Goal: Task Accomplishment & Management: Use online tool/utility

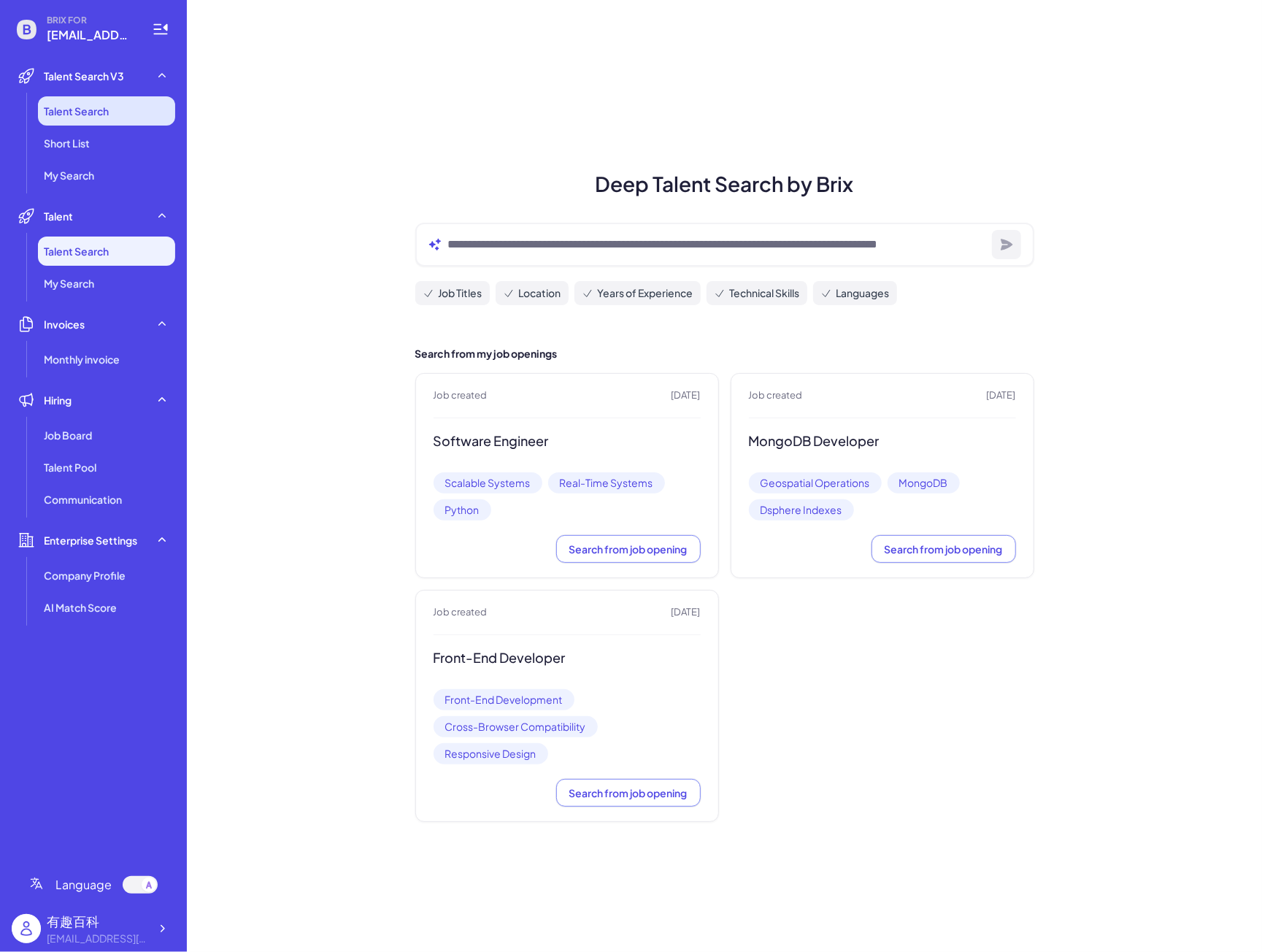
click at [113, 117] on li "Talent Search" at bounding box center [106, 111] width 137 height 30
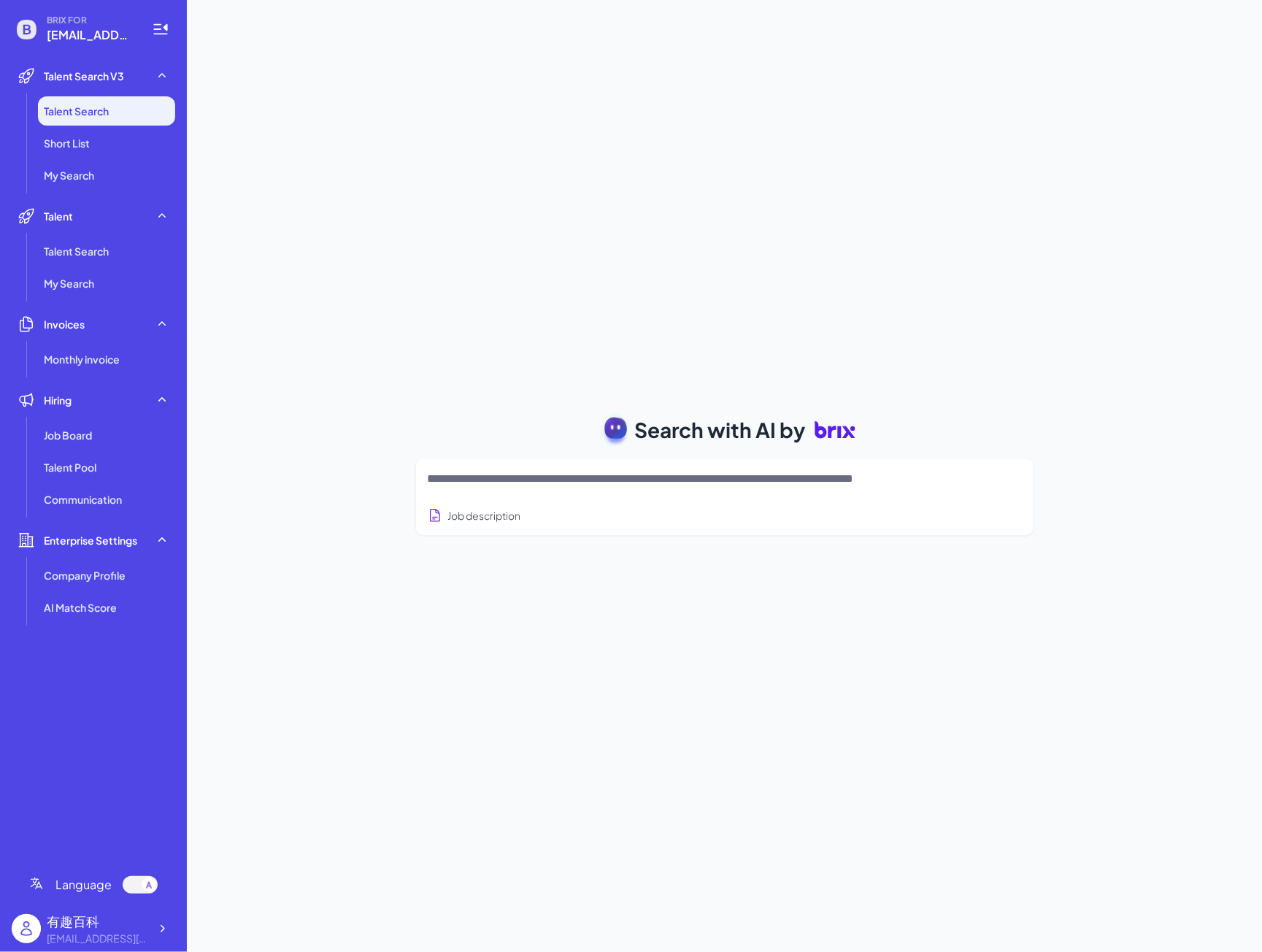
click at [506, 491] on div at bounding box center [725, 479] width 594 height 30
click at [530, 472] on textarea at bounding box center [708, 479] width 559 height 18
click at [100, 482] on ul "Job Board Talent Pool Communication" at bounding box center [93, 467] width 163 height 93
click at [98, 474] on li "Talent Pool" at bounding box center [106, 468] width 137 height 30
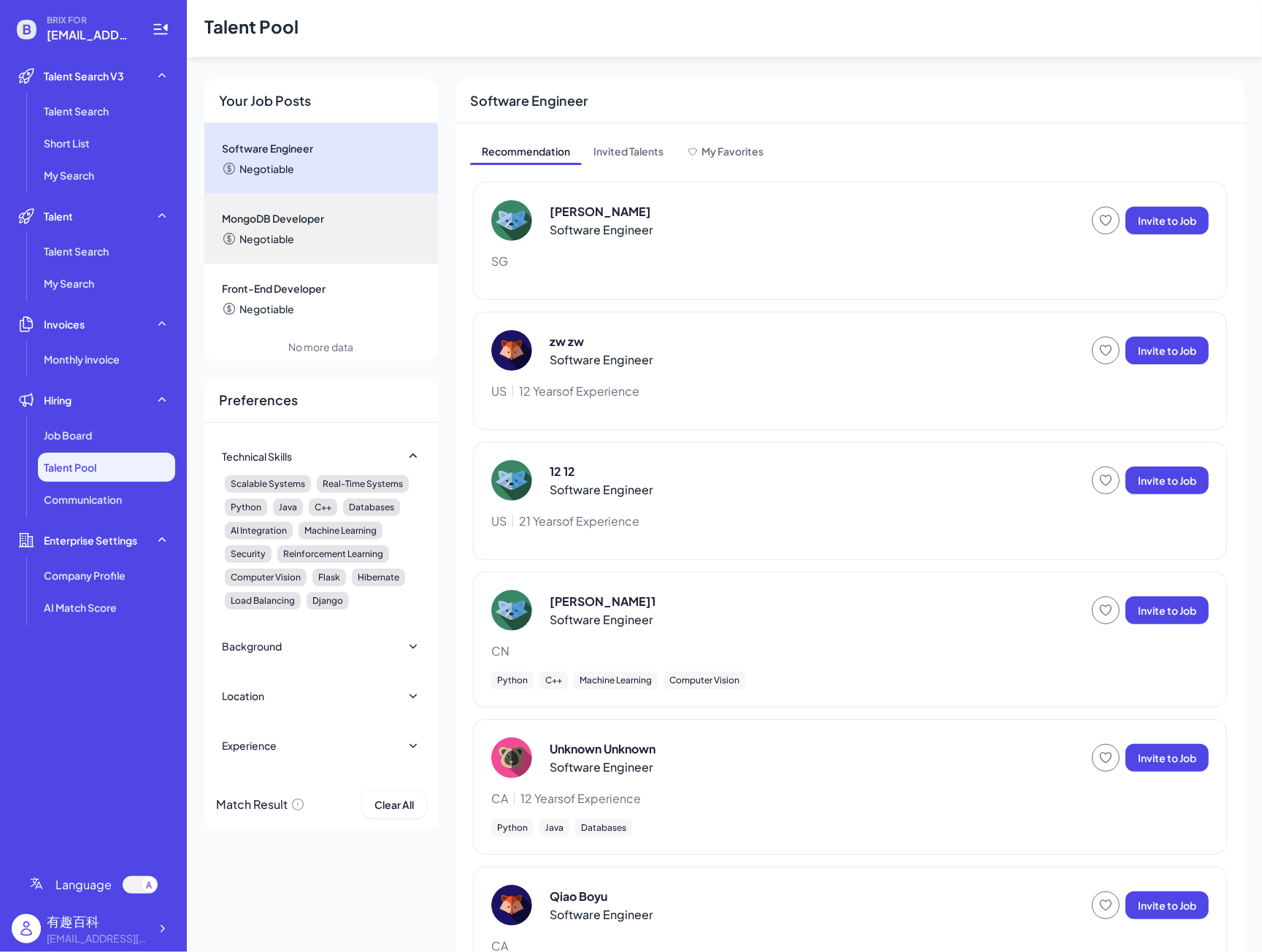
click at [609, 229] on p "Software Engineer" at bounding box center [601, 230] width 103 height 18
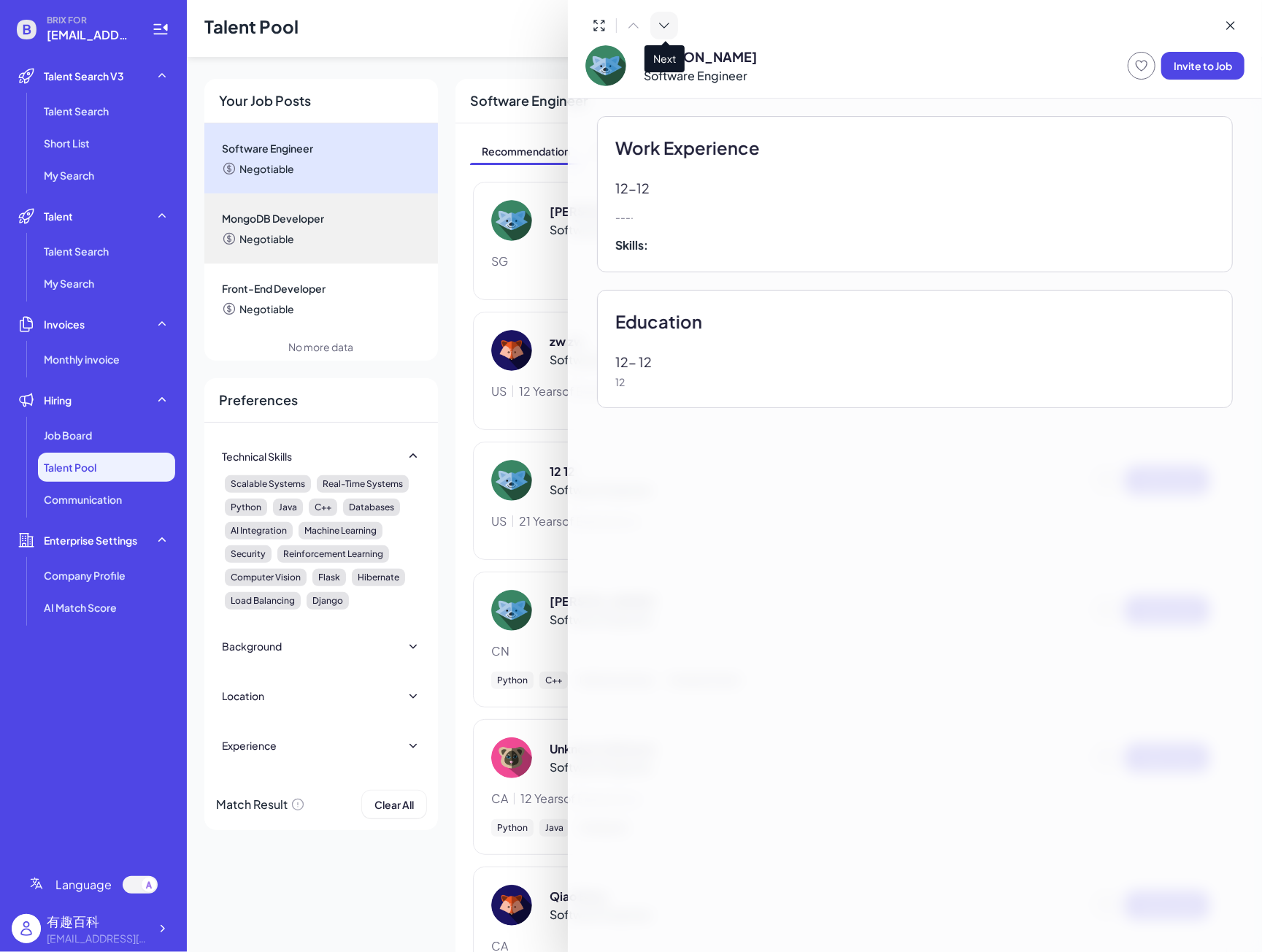
click at [663, 30] on icon at bounding box center [664, 26] width 15 height 15
click at [435, 400] on div at bounding box center [631, 476] width 1262 height 952
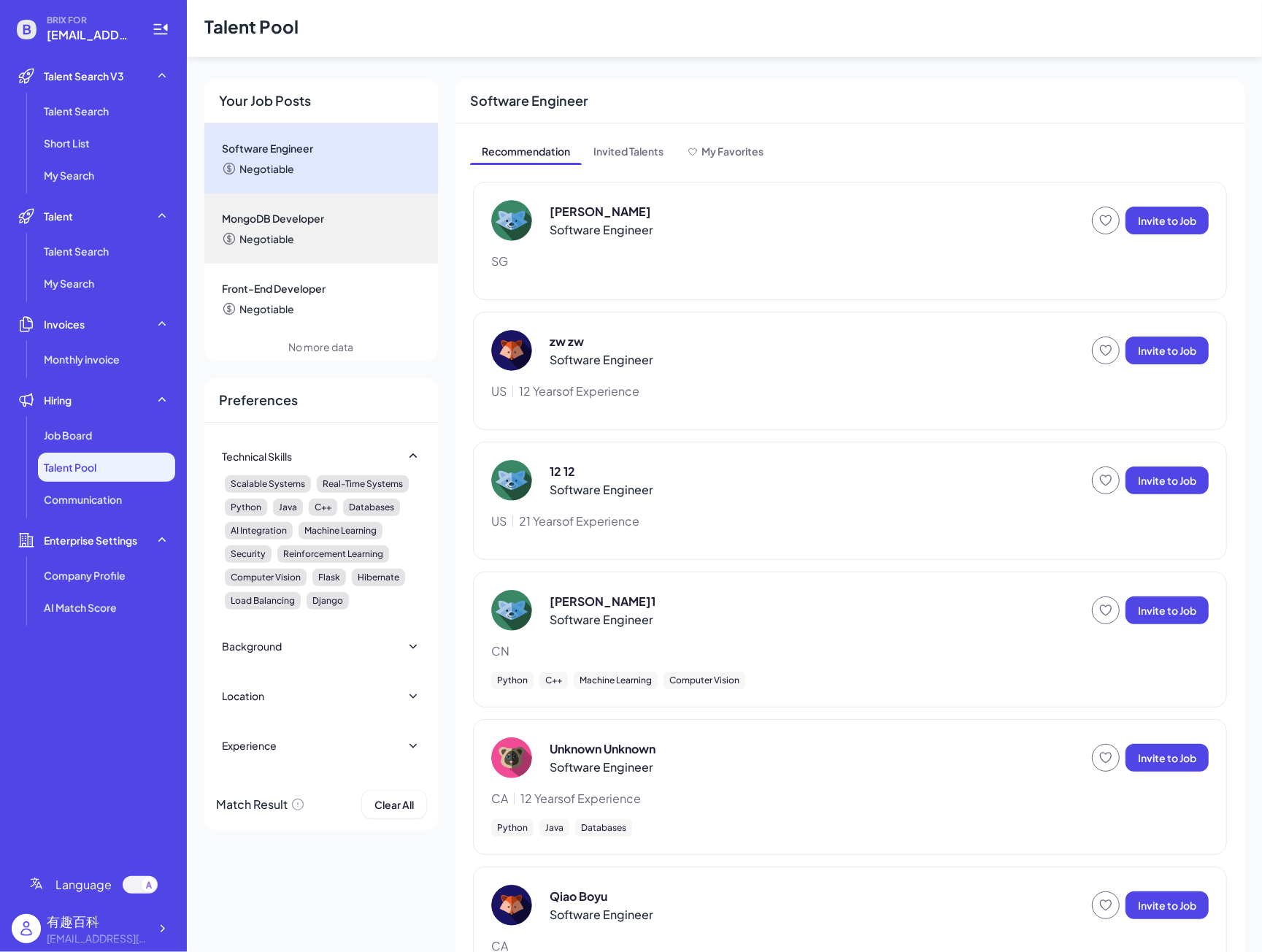
click at [584, 363] on p "Software Engineer" at bounding box center [601, 360] width 103 height 18
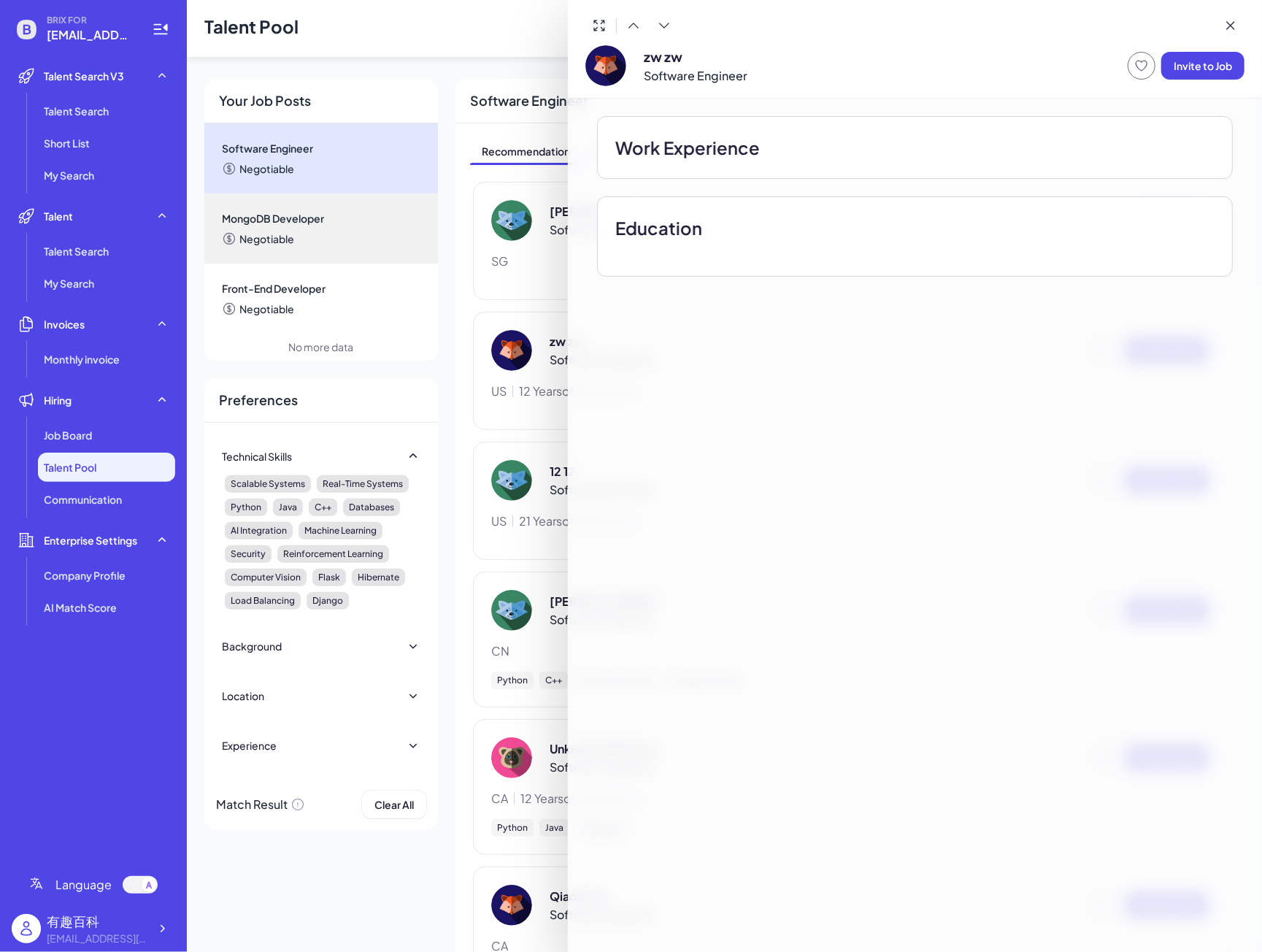
click at [445, 472] on div at bounding box center [631, 476] width 1262 height 952
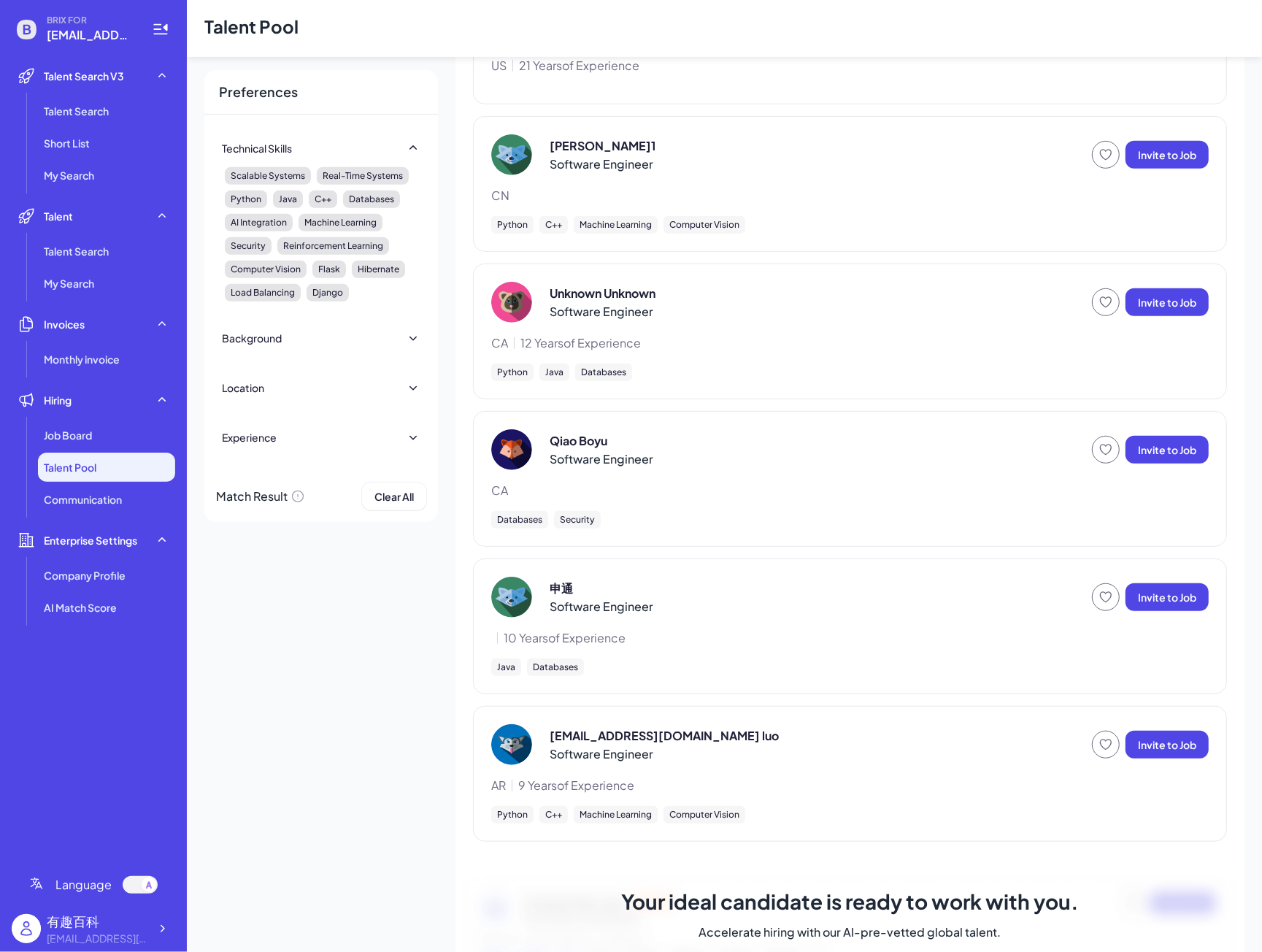
scroll to position [525, 0]
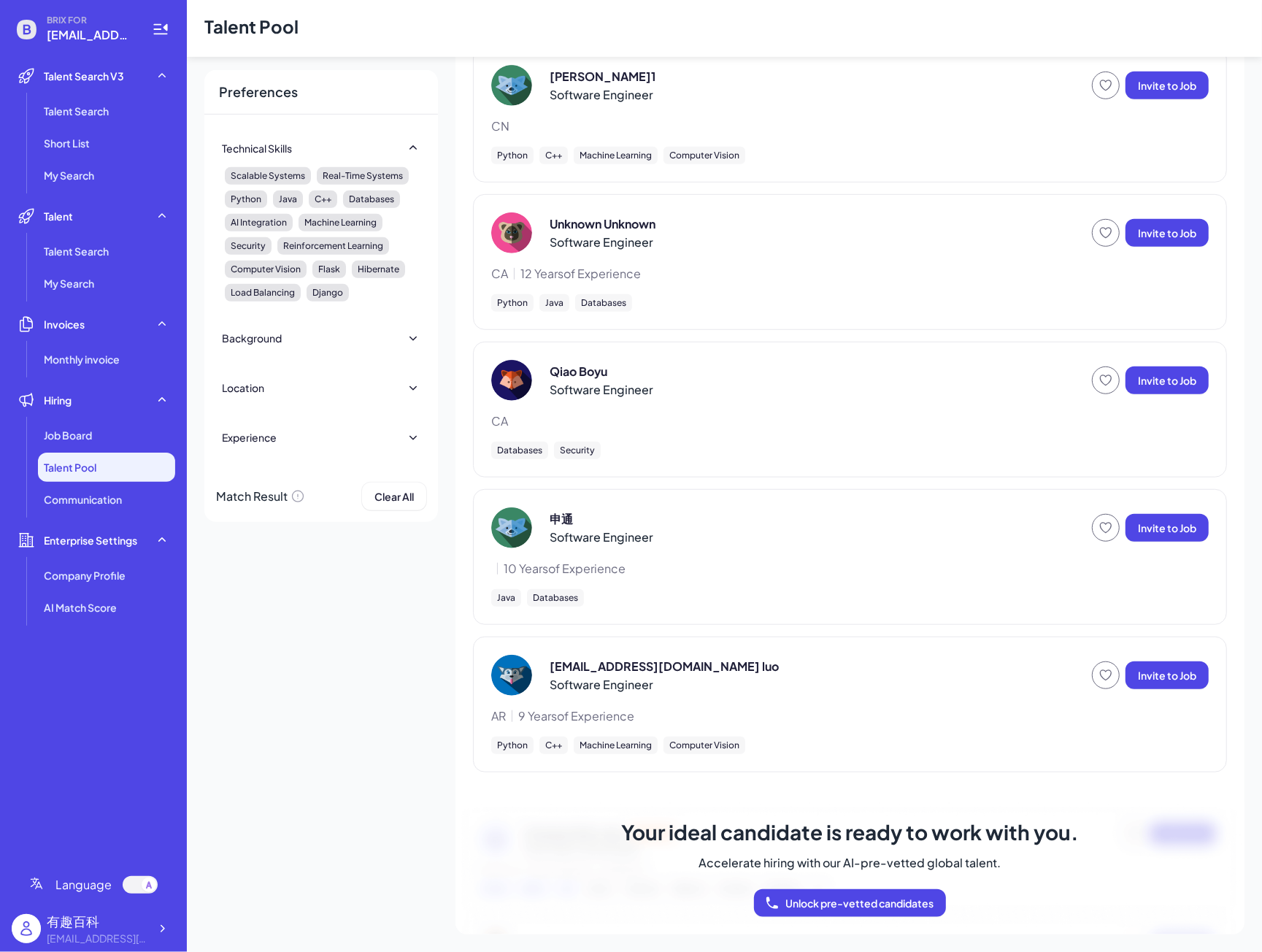
click at [577, 658] on p "[EMAIL_ADDRESS][DOMAIN_NAME] luo" at bounding box center [664, 666] width 230 height 18
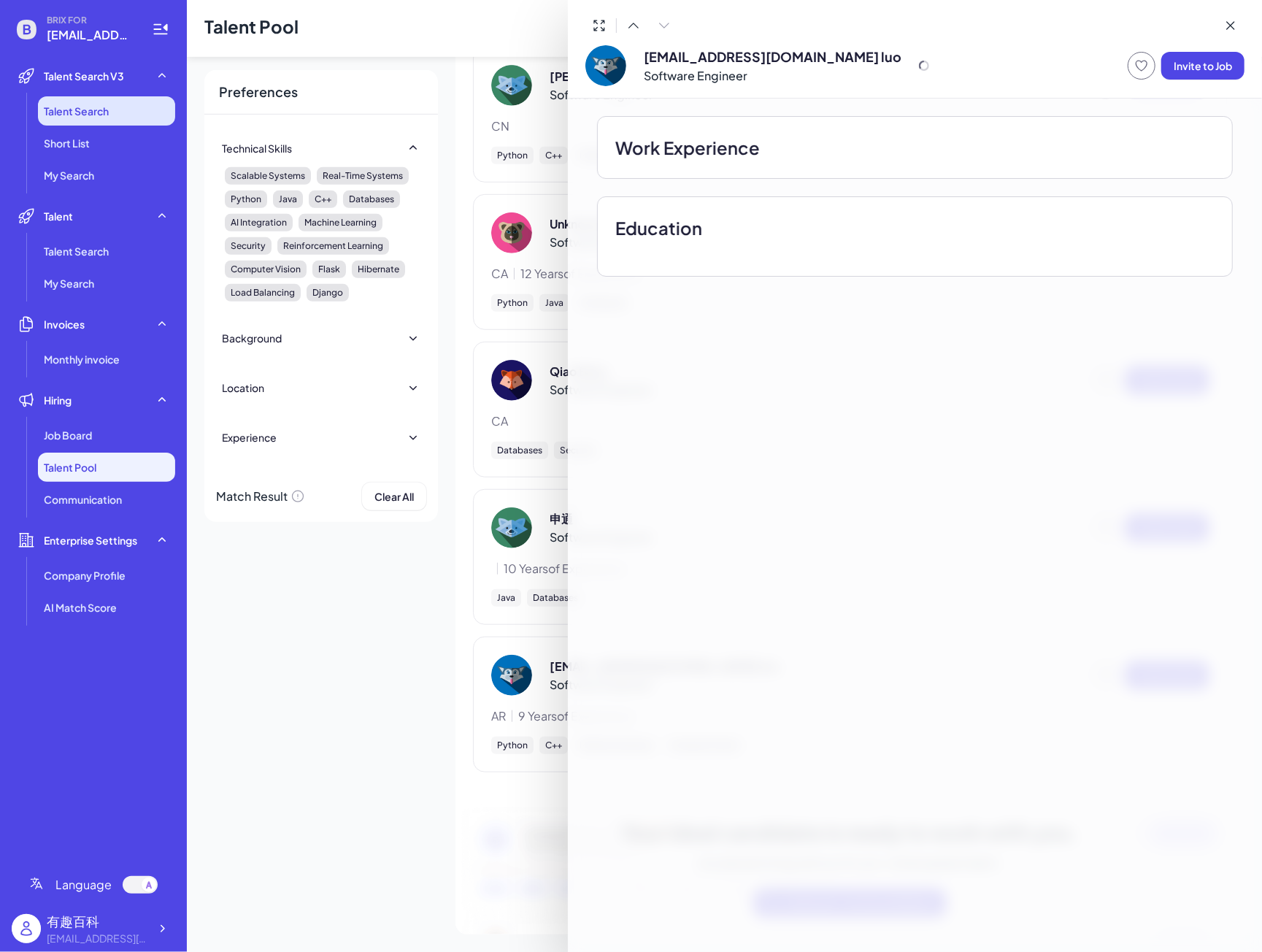
click at [68, 106] on div at bounding box center [631, 476] width 1262 height 952
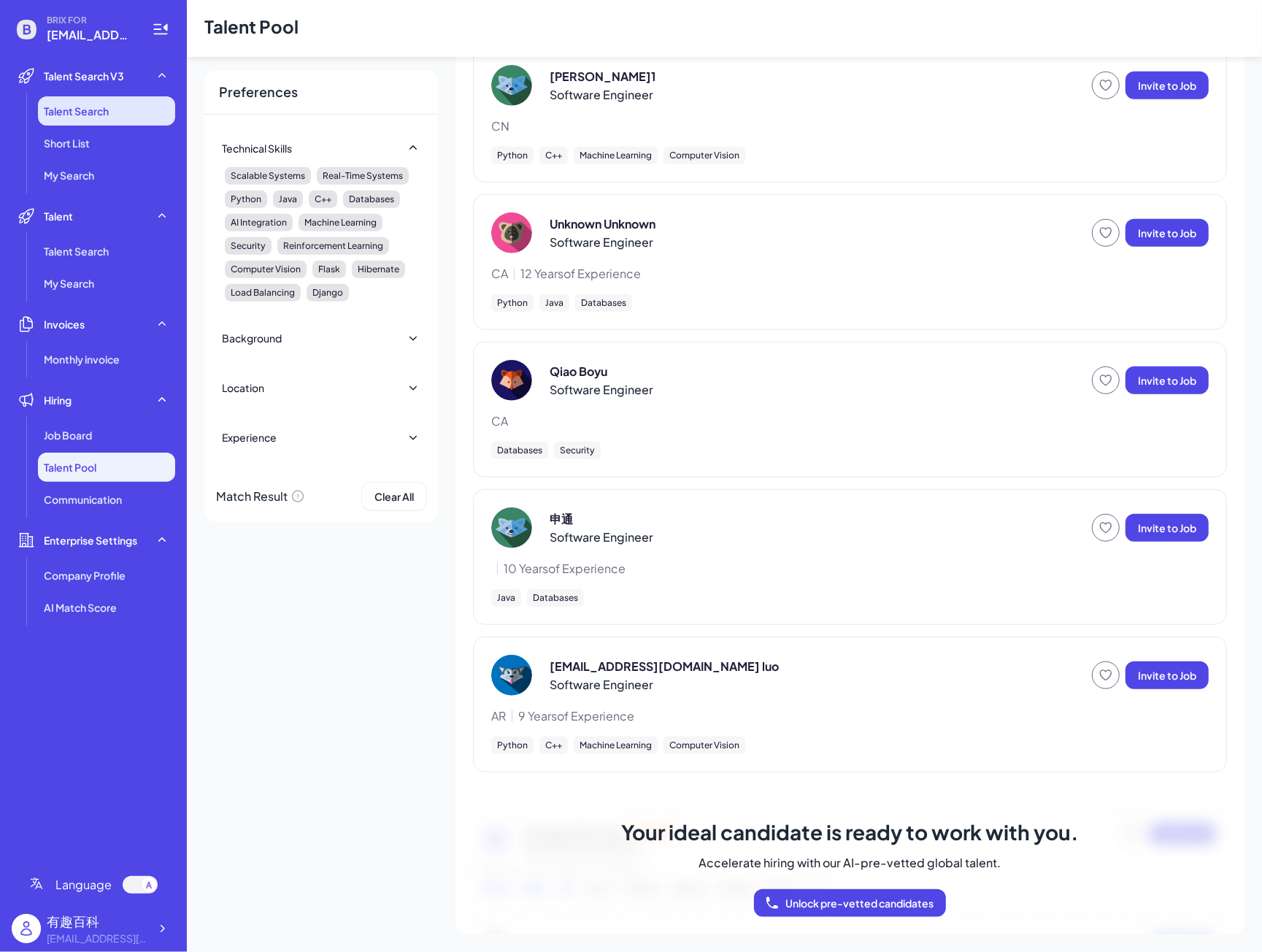
click at [68, 112] on span "Talent Search" at bounding box center [76, 111] width 65 height 15
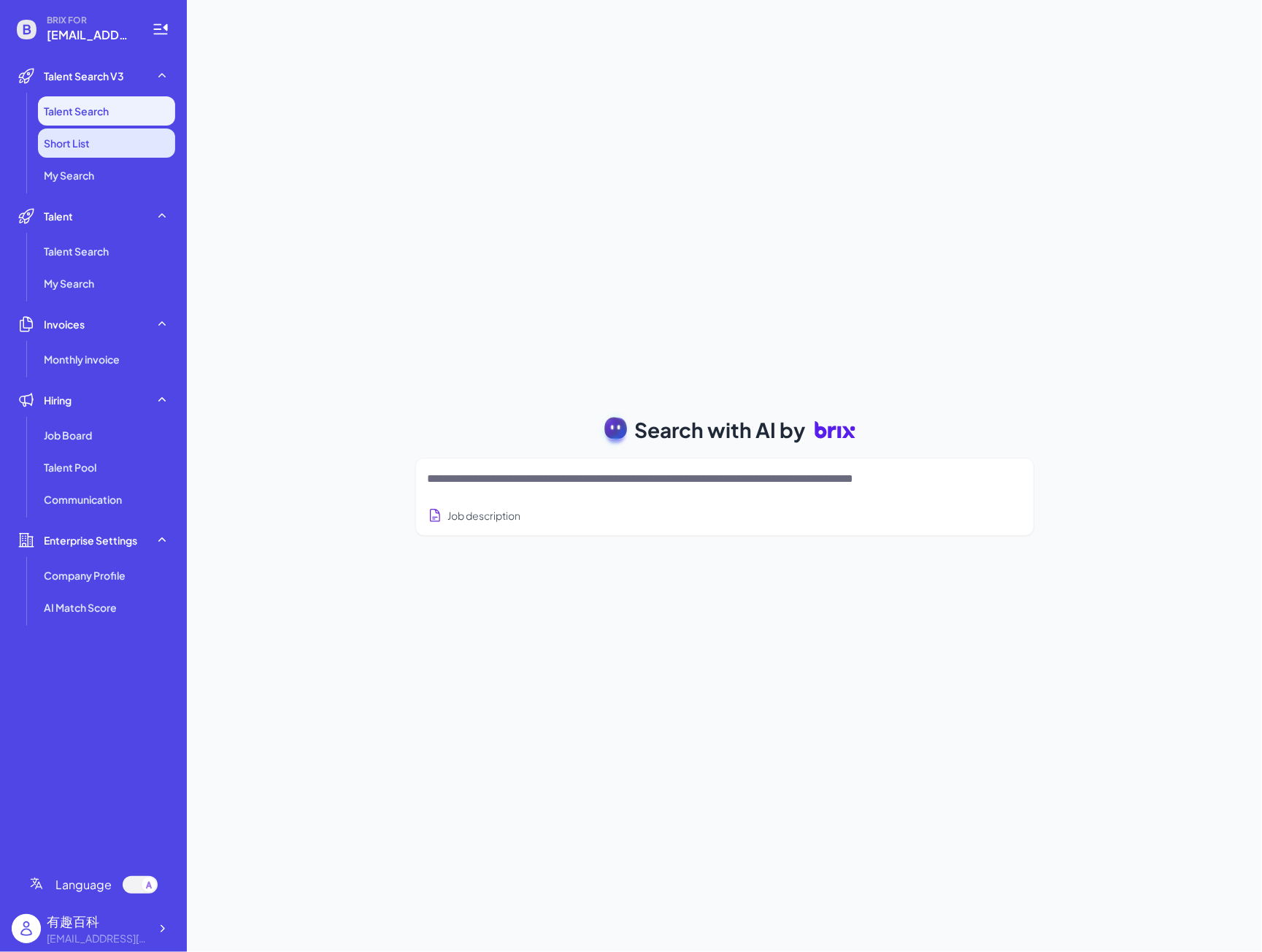
click at [48, 144] on span "Short List" at bounding box center [66, 143] width 46 height 15
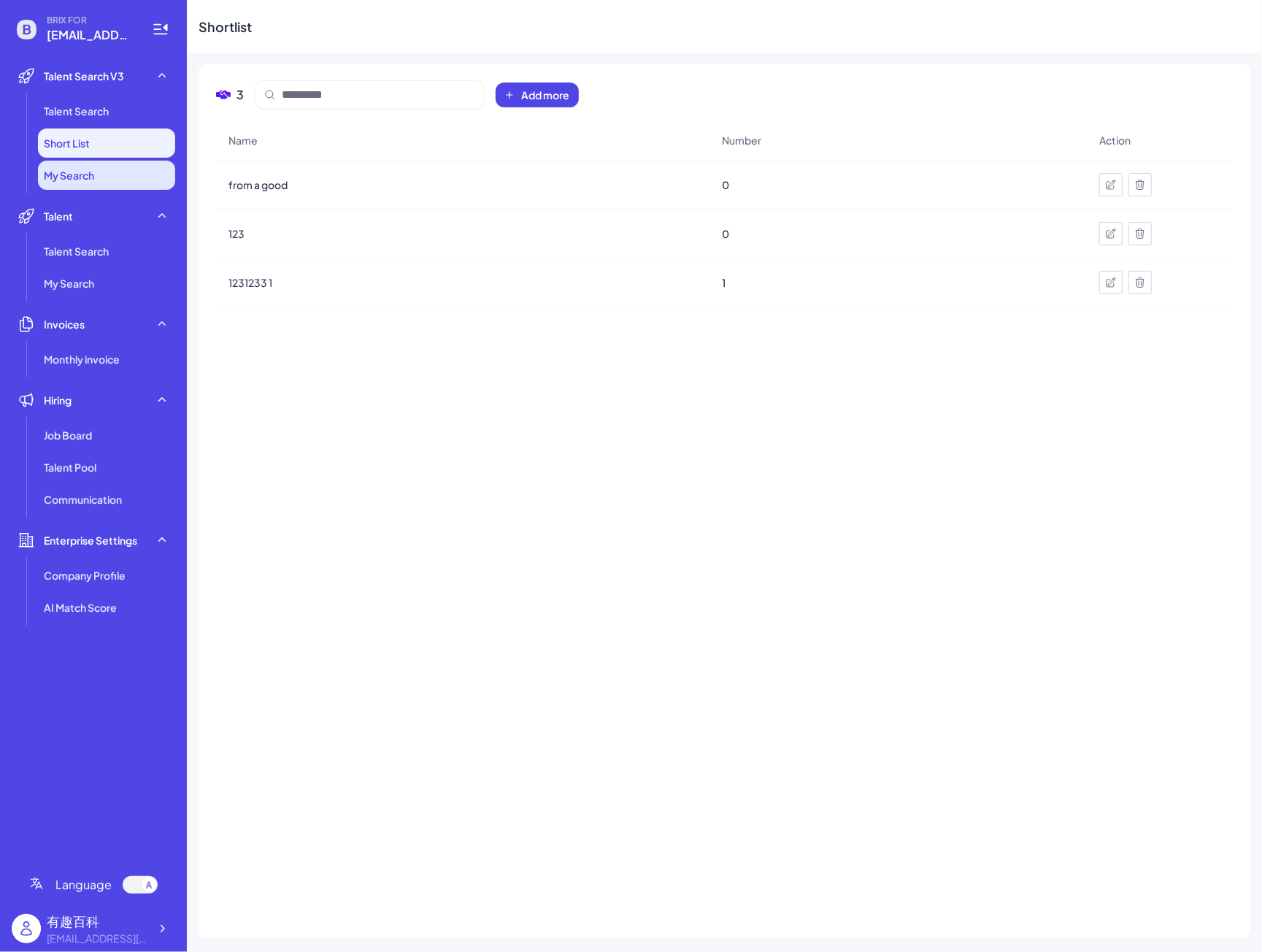
click at [86, 181] on span "My Search" at bounding box center [68, 175] width 51 height 15
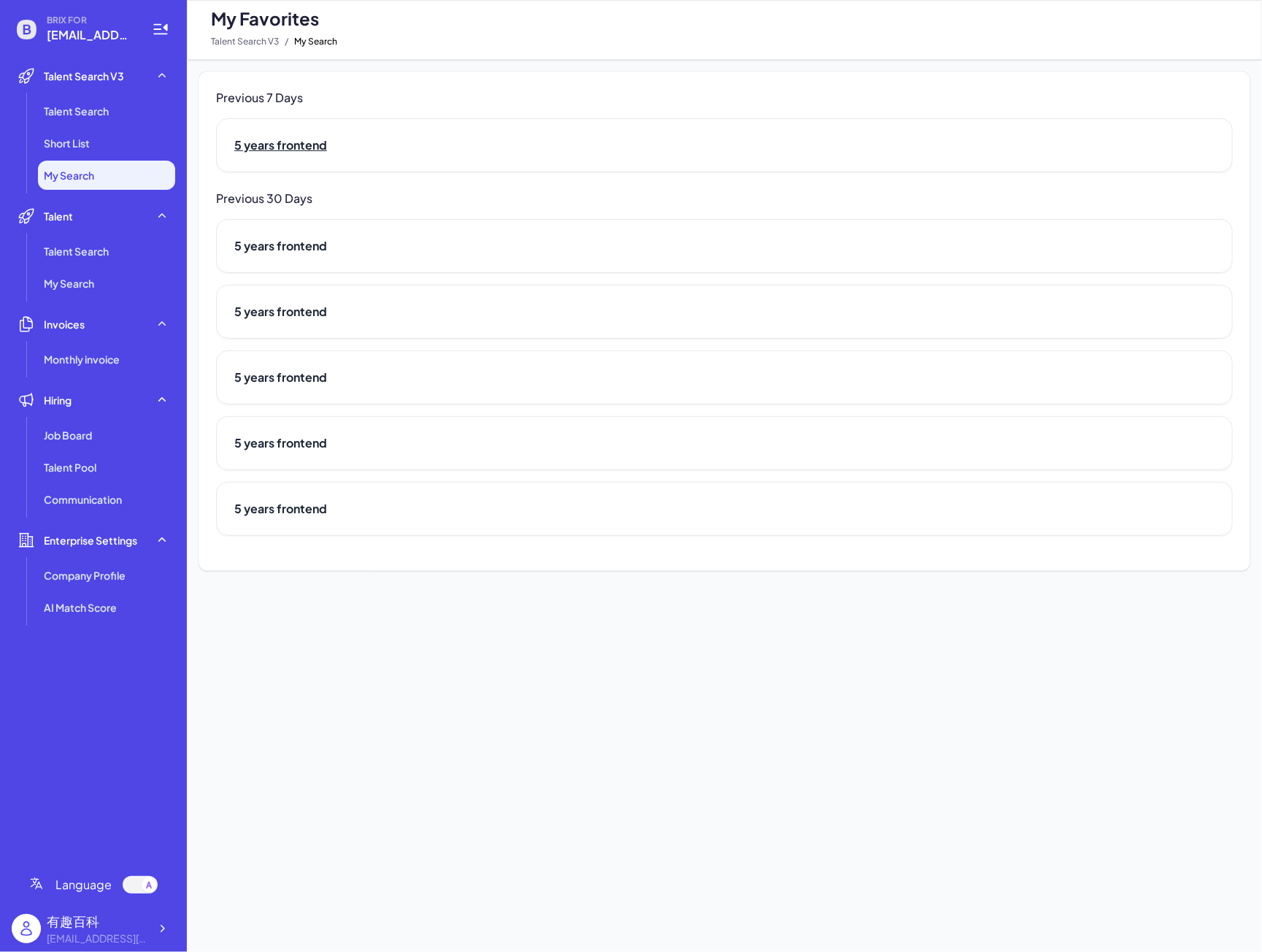
click at [341, 149] on h2 "5 years frontend" at bounding box center [724, 145] width 981 height 18
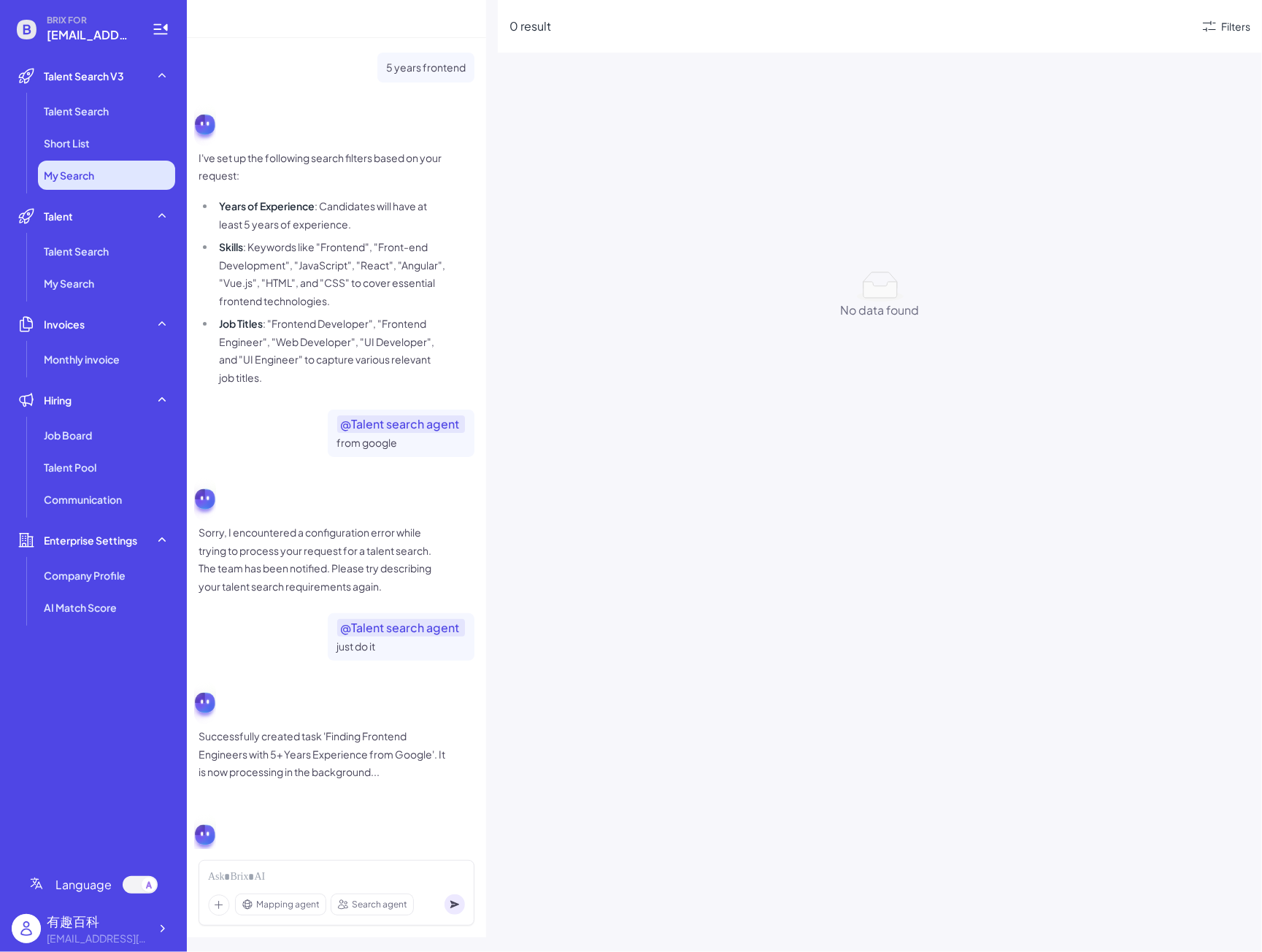
scroll to position [165, 0]
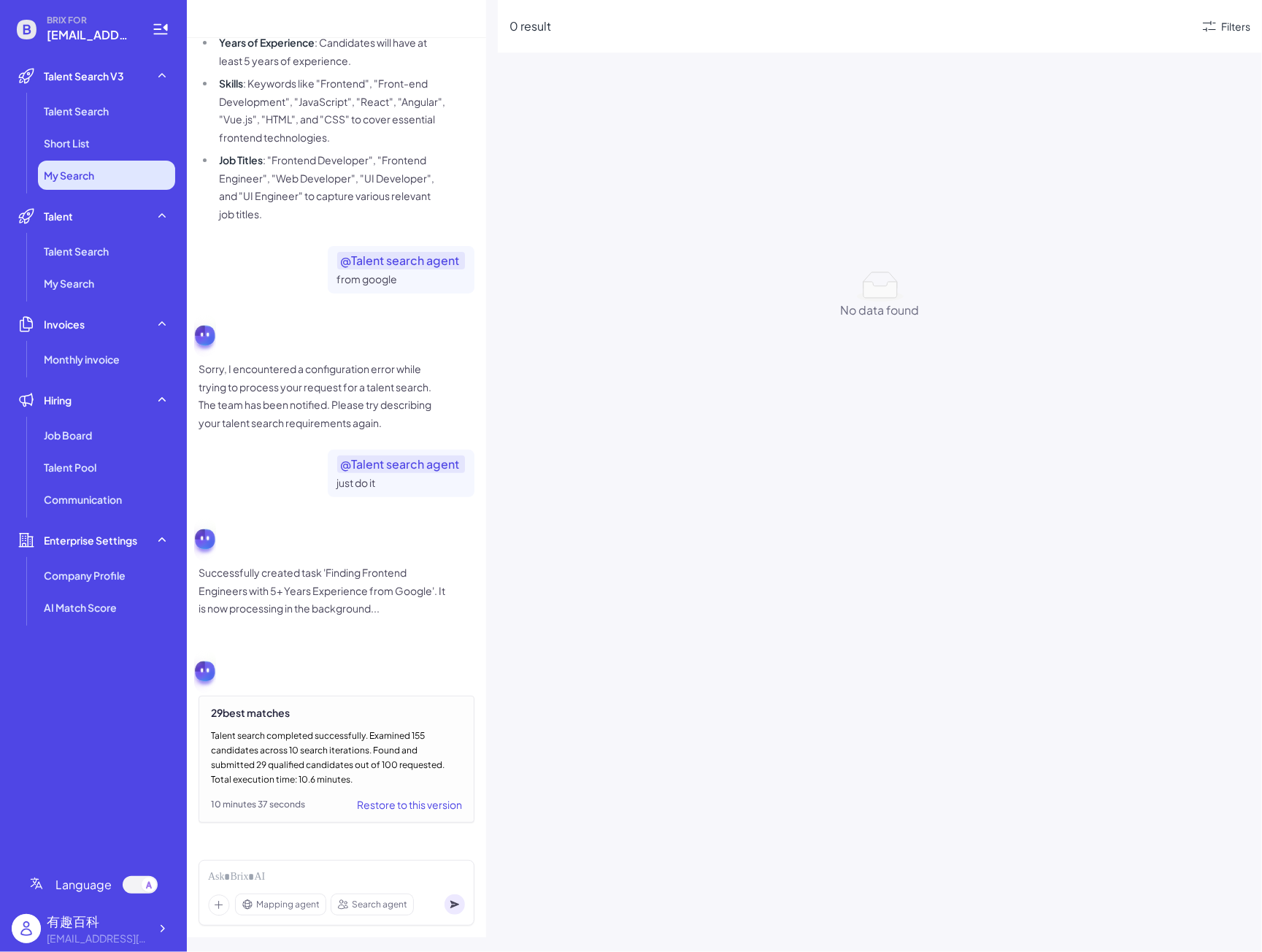
click at [62, 178] on span "My Search" at bounding box center [68, 175] width 51 height 15
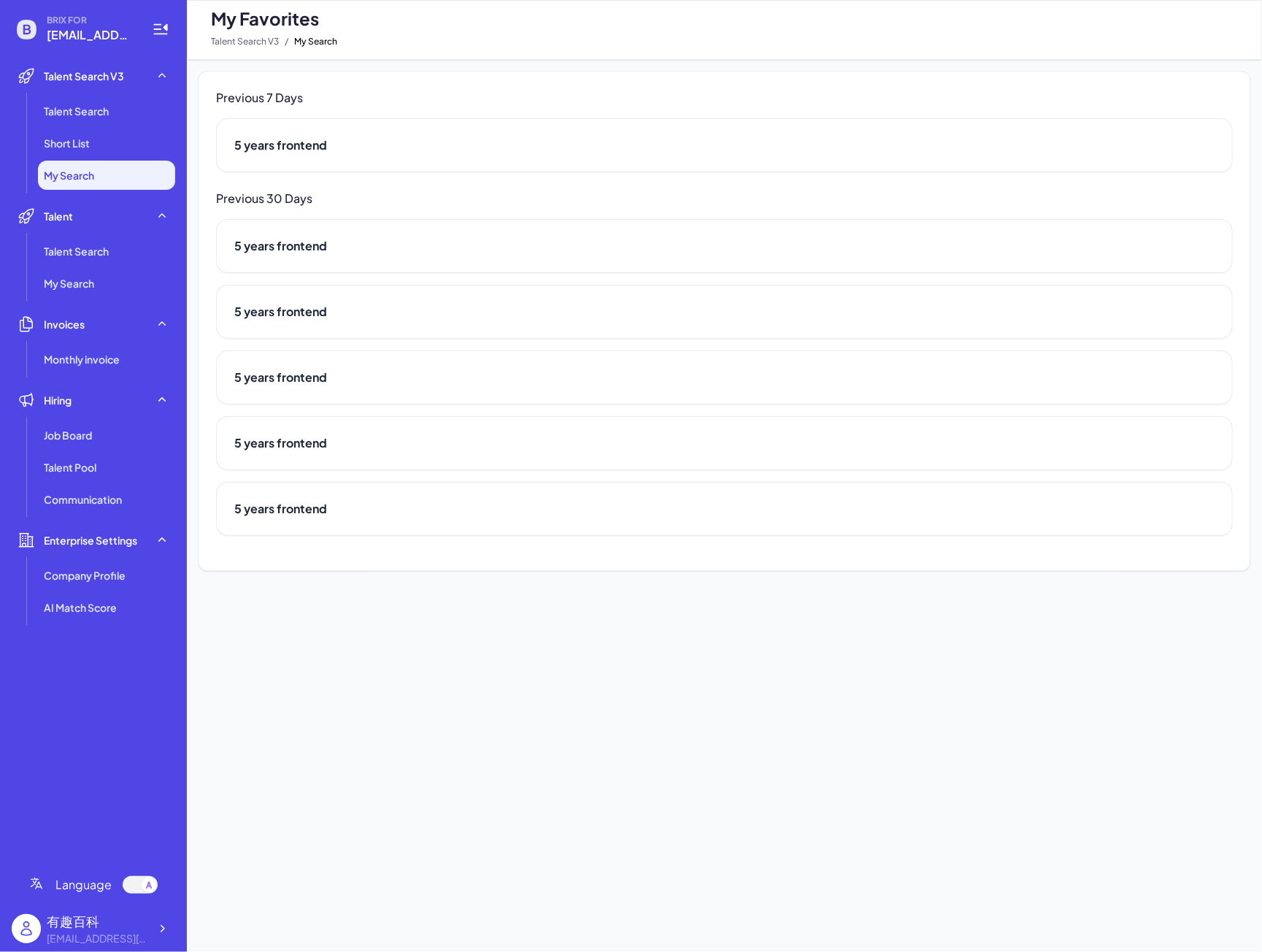
click at [291, 296] on div "5 years frontend" at bounding box center [724, 312] width 1017 height 54
click at [288, 303] on h2 "5 years frontend" at bounding box center [724, 311] width 981 height 18
